Goal: Book appointment/travel/reservation

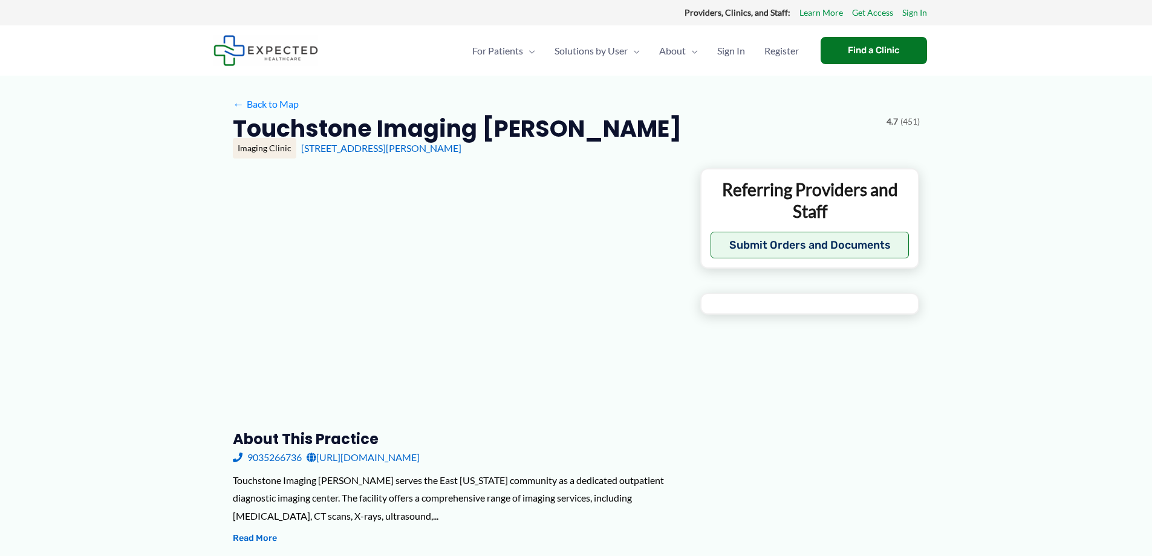
type input "**********"
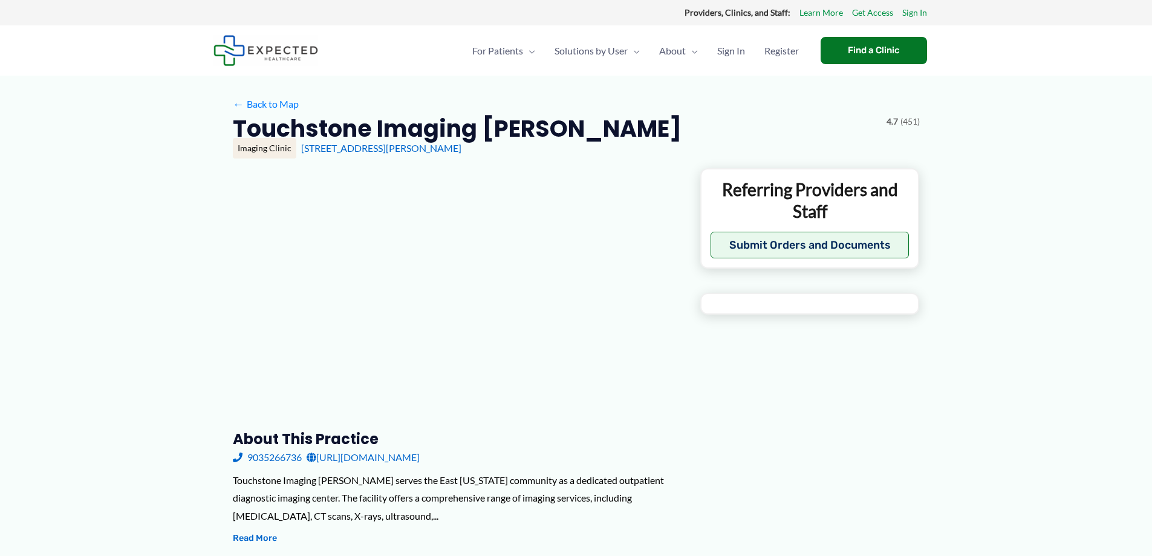
type input "**********"
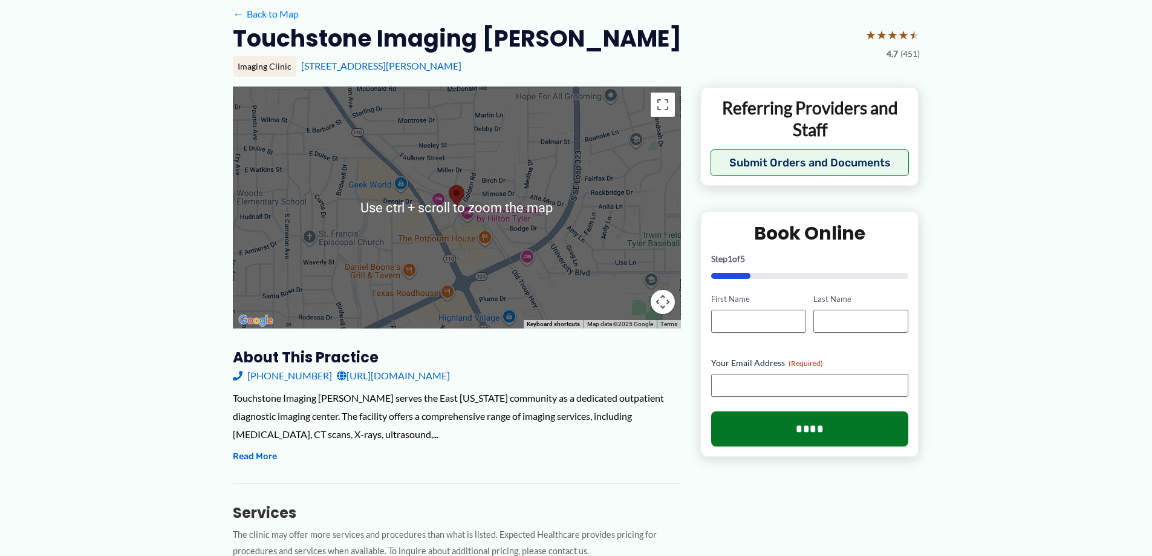
scroll to position [121, 0]
